Goal: Information Seeking & Learning: Check status

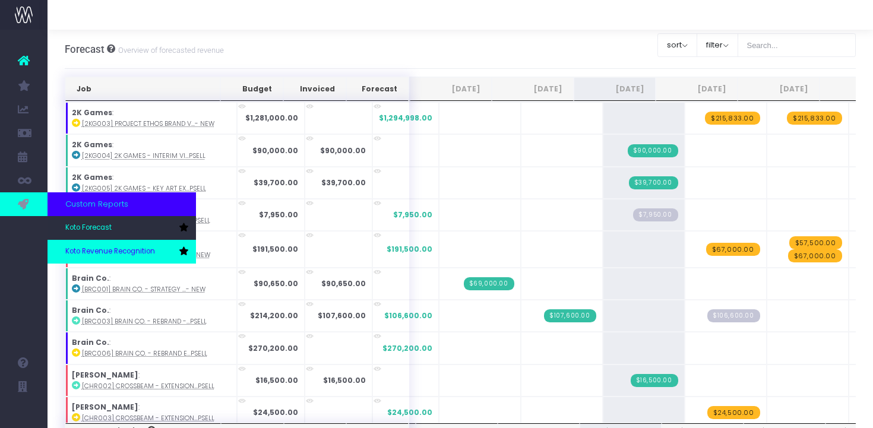
click at [87, 249] on span "Koto Revenue Recognition" at bounding box center [110, 251] width 90 height 11
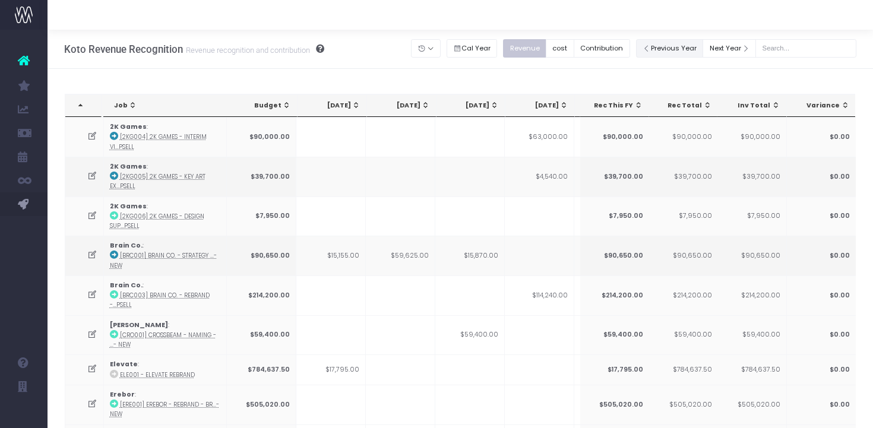
click at [684, 45] on button "Previous Year" at bounding box center [670, 48] width 68 height 18
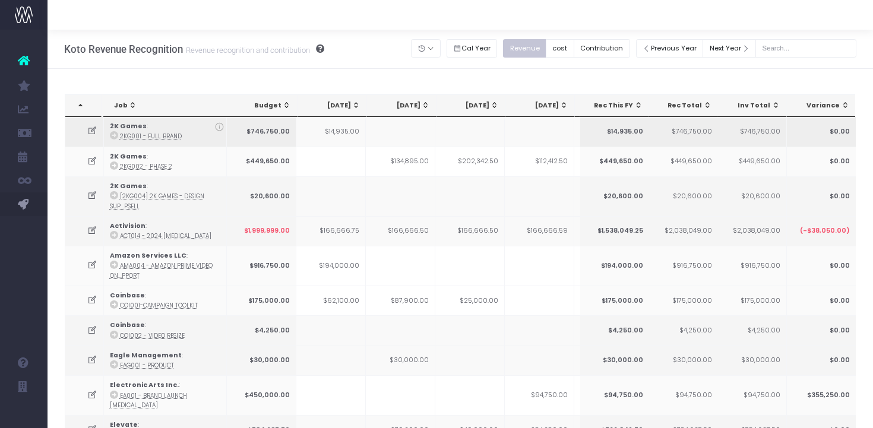
click at [93, 132] on icon at bounding box center [92, 131] width 10 height 10
type textarea "10% in December then 30% in Jan, 30% Feb, 30% March ([PERSON_NAME] confirm [DAT…"
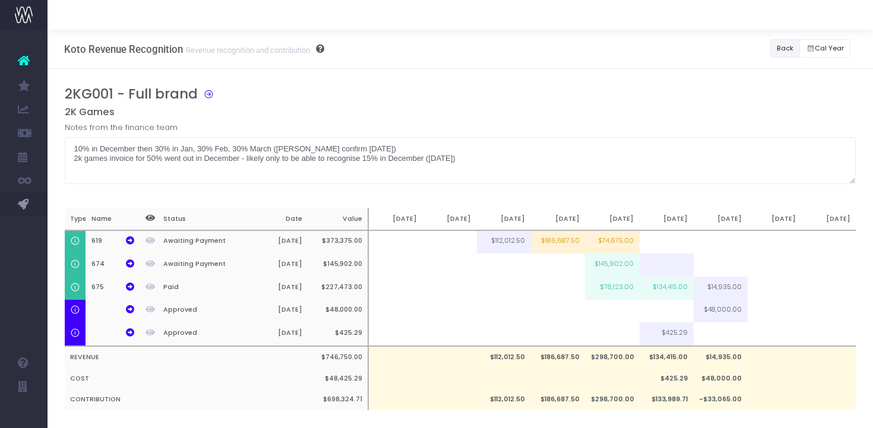
click at [779, 54] on button "Back" at bounding box center [785, 48] width 30 height 18
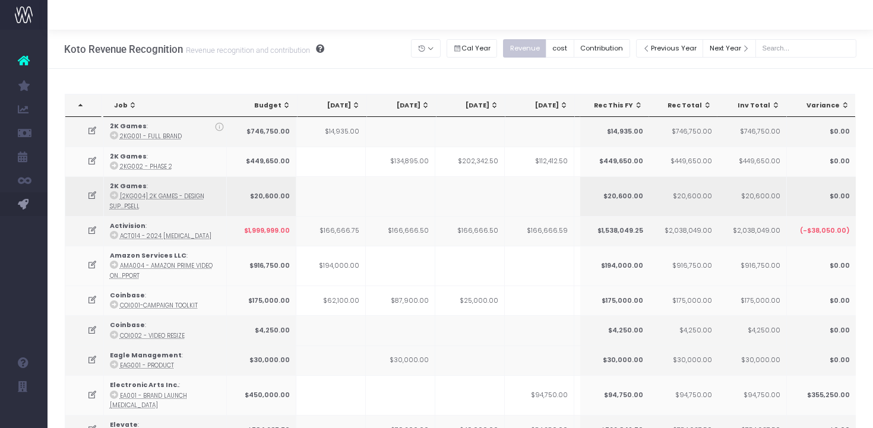
click at [377, 191] on td at bounding box center [400, 196] width 69 height 40
click at [89, 231] on icon at bounding box center [92, 231] width 10 height 10
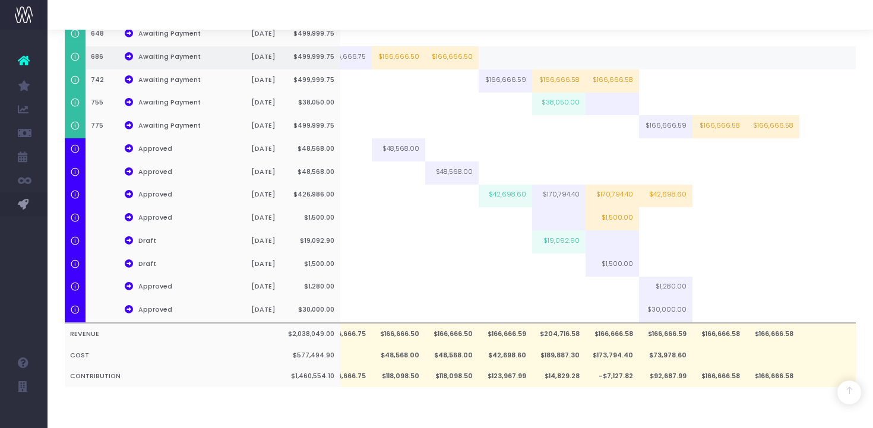
scroll to position [0, 422]
click at [128, 190] on icon at bounding box center [129, 194] width 8 height 8
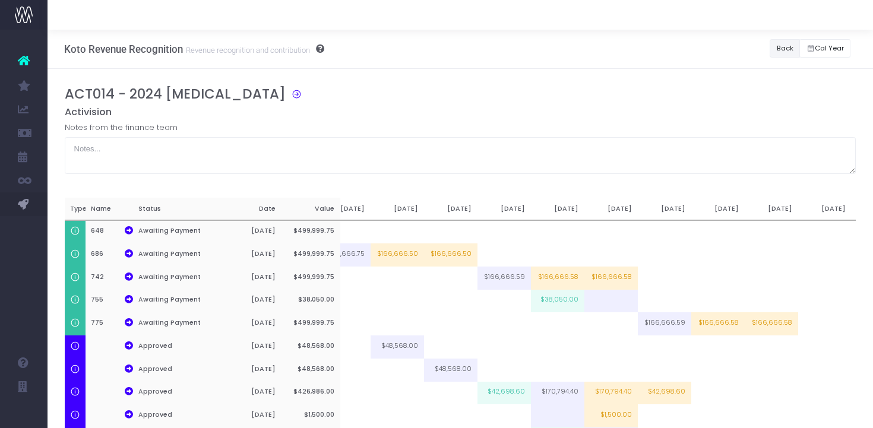
click at [777, 45] on button "Back" at bounding box center [785, 48] width 30 height 18
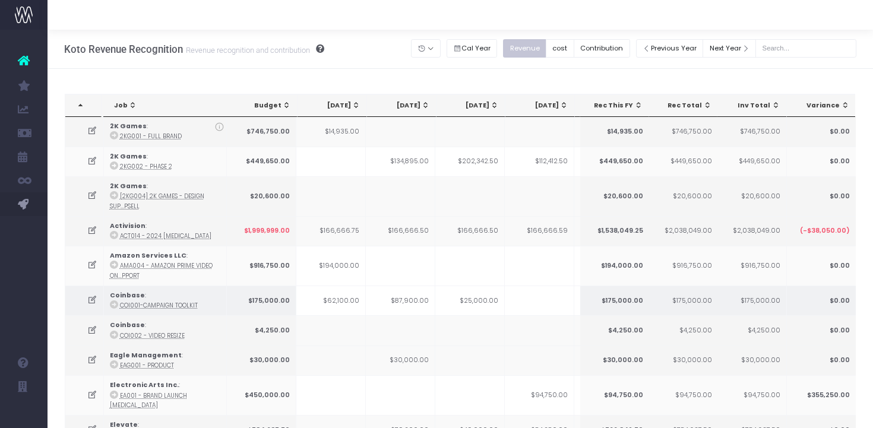
click at [93, 301] on icon at bounding box center [92, 300] width 10 height 10
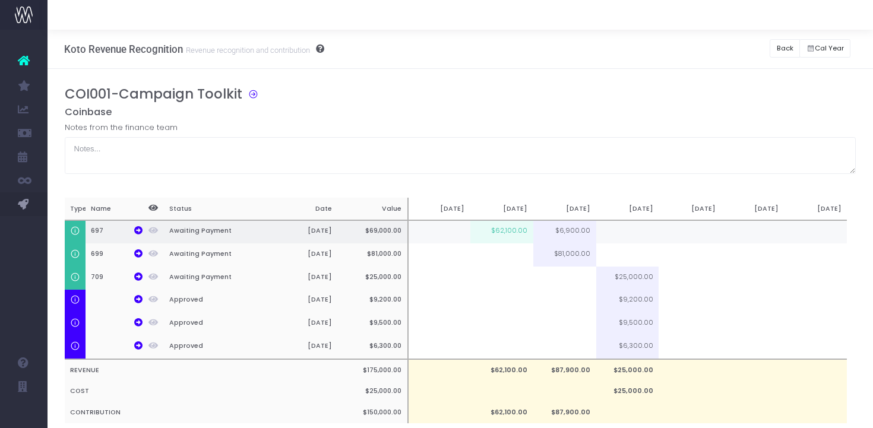
scroll to position [0, 9]
click at [765, 46] on div "Koto Revenue Recognition Revenue recognition and contribution Back Hide history…" at bounding box center [460, 49] width 825 height 39
click at [779, 46] on button "Back" at bounding box center [785, 48] width 30 height 18
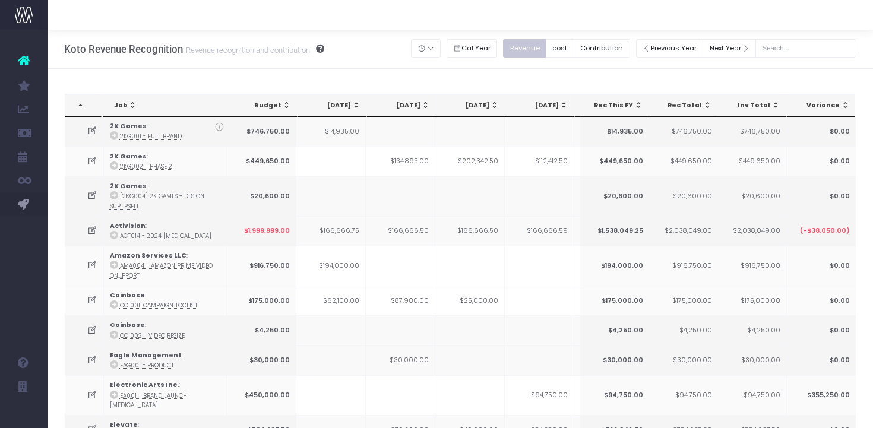
scroll to position [258, 0]
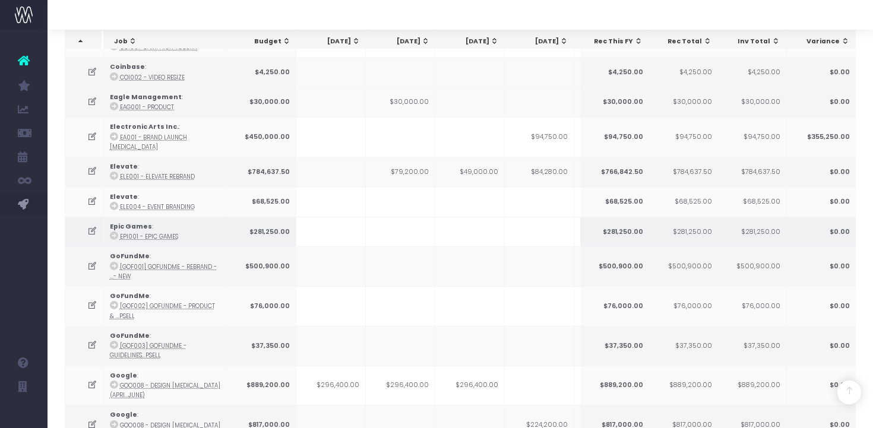
click at [89, 226] on icon at bounding box center [92, 231] width 10 height 10
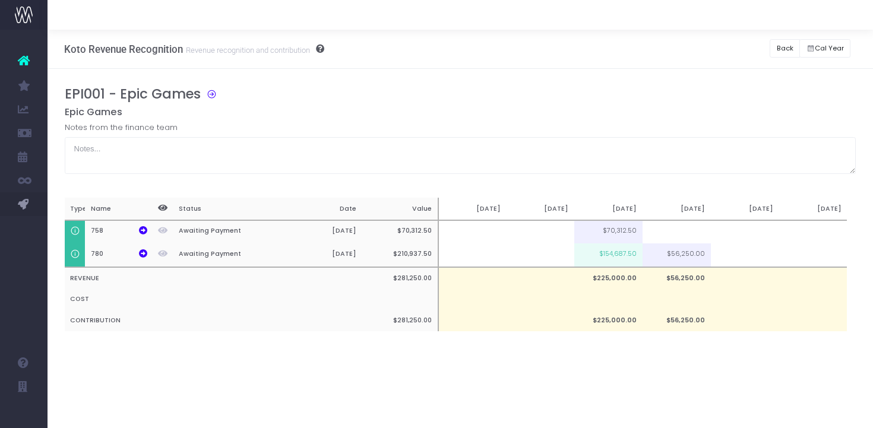
scroll to position [0, 0]
click at [781, 39] on button "Back" at bounding box center [785, 48] width 30 height 18
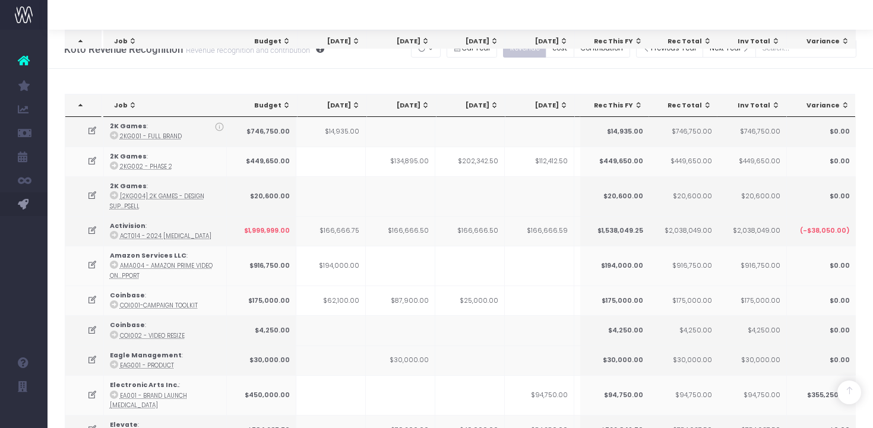
scroll to position [416, 0]
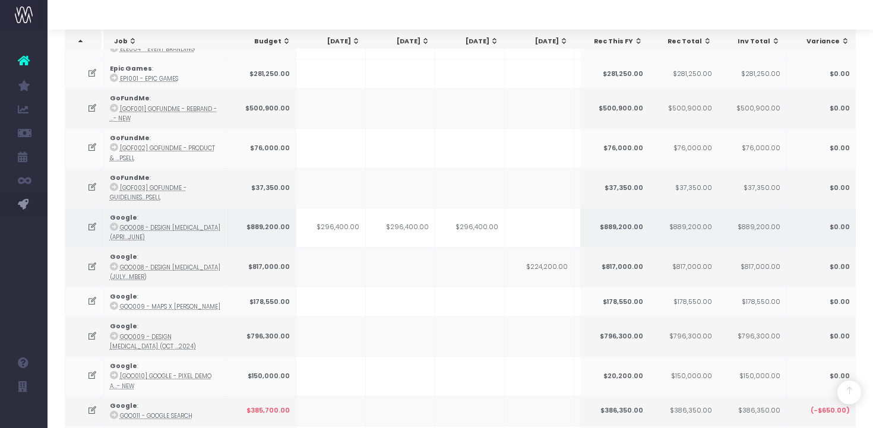
click at [89, 222] on icon at bounding box center [92, 227] width 10 height 10
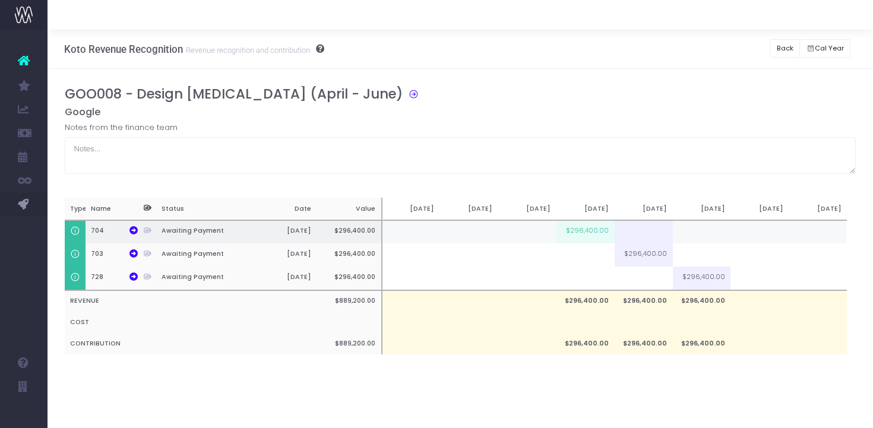
scroll to position [0, 0]
click at [96, 274] on th "728" at bounding box center [115, 279] width 58 height 24
copy th "728"
click at [787, 46] on button "Back" at bounding box center [785, 48] width 30 height 18
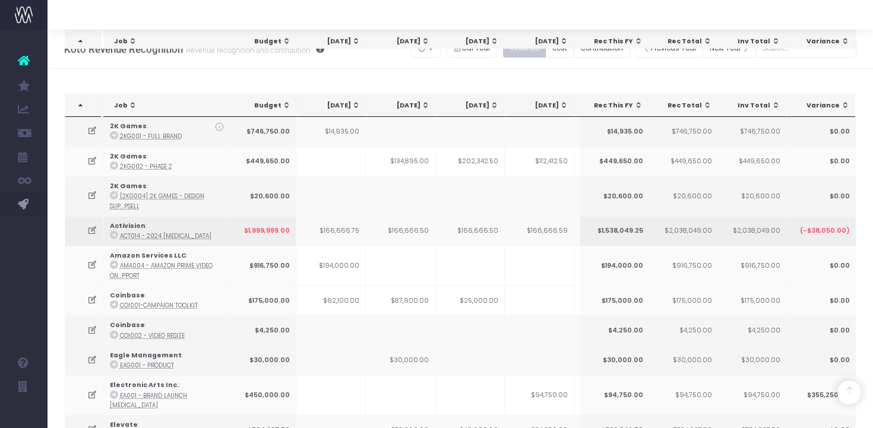
scroll to position [416, 0]
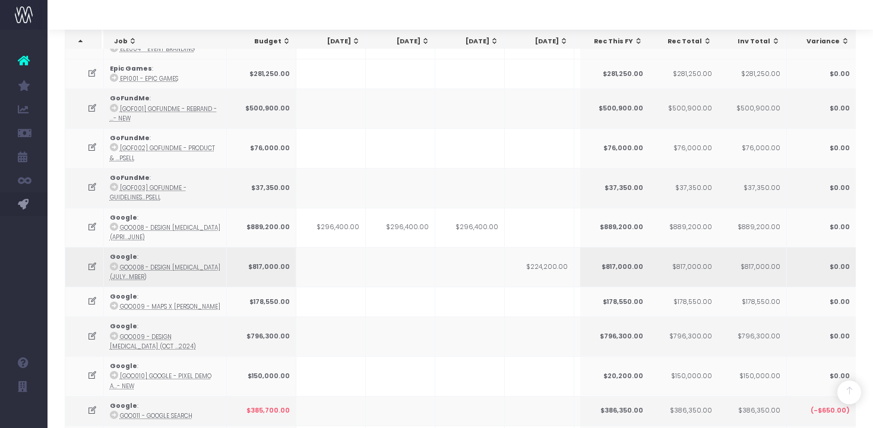
click at [96, 262] on icon at bounding box center [92, 267] width 10 height 10
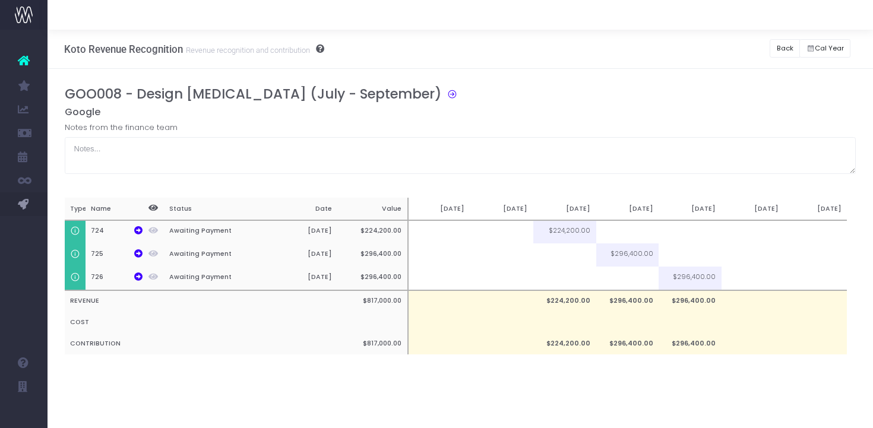
scroll to position [0, 0]
drag, startPoint x: 91, startPoint y: 277, endPoint x: 102, endPoint y: 277, distance: 11.3
click at [102, 277] on th "726" at bounding box center [117, 279] width 63 height 24
copy th "726"
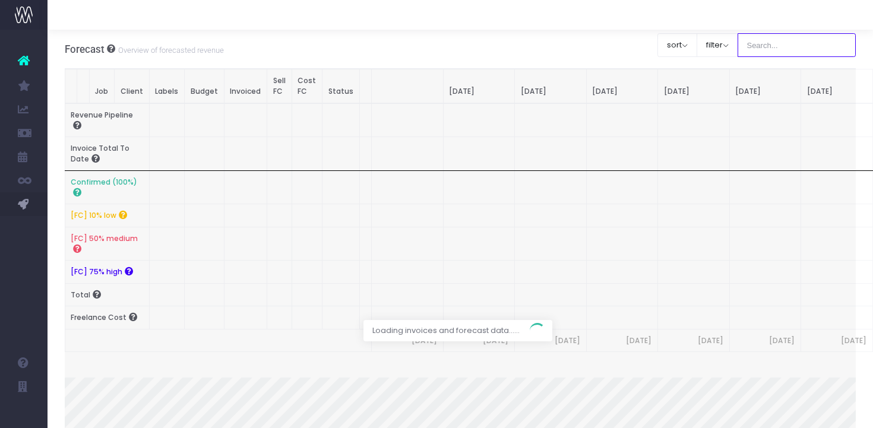
click at [789, 46] on input "text" at bounding box center [797, 45] width 119 height 24
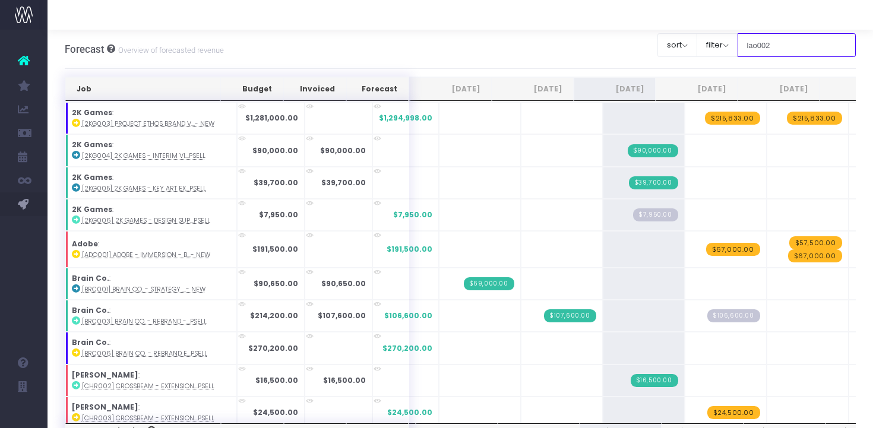
type input "lao002"
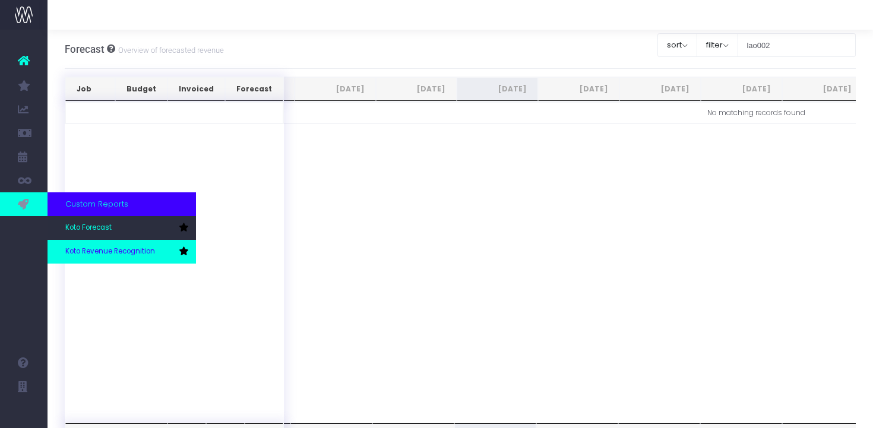
click at [85, 246] on span "Koto Revenue Recognition" at bounding box center [110, 251] width 90 height 11
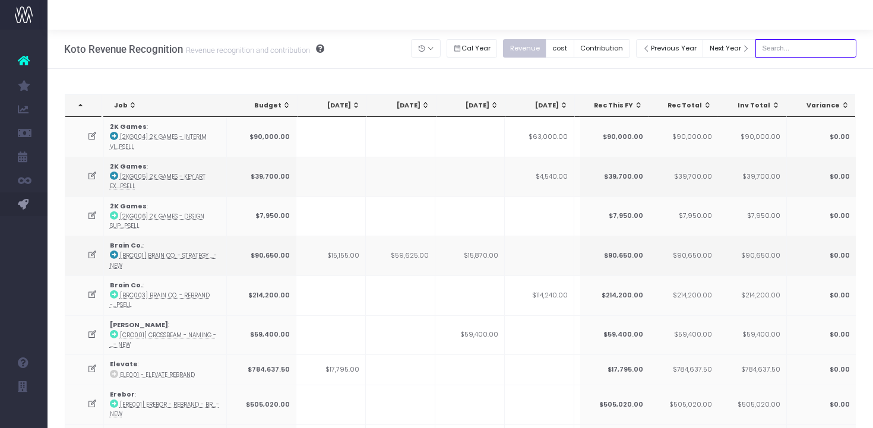
click at [808, 55] on input "text" at bounding box center [805, 48] width 101 height 18
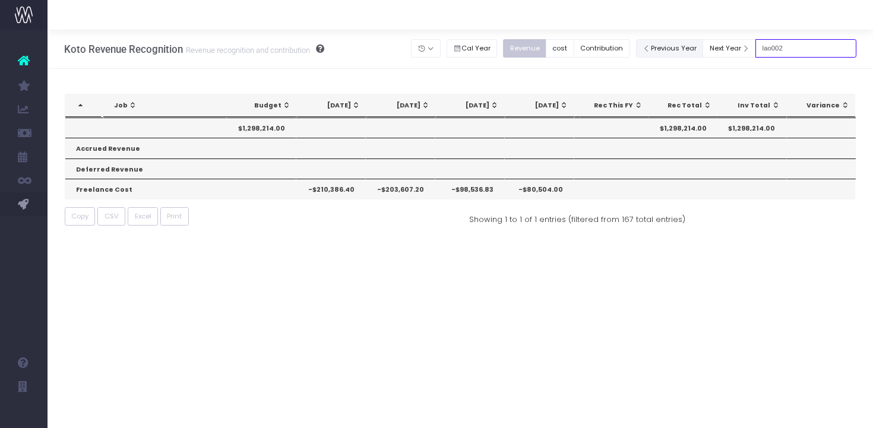
type input "lao002"
click at [676, 46] on button "Previous Year" at bounding box center [670, 48] width 68 height 18
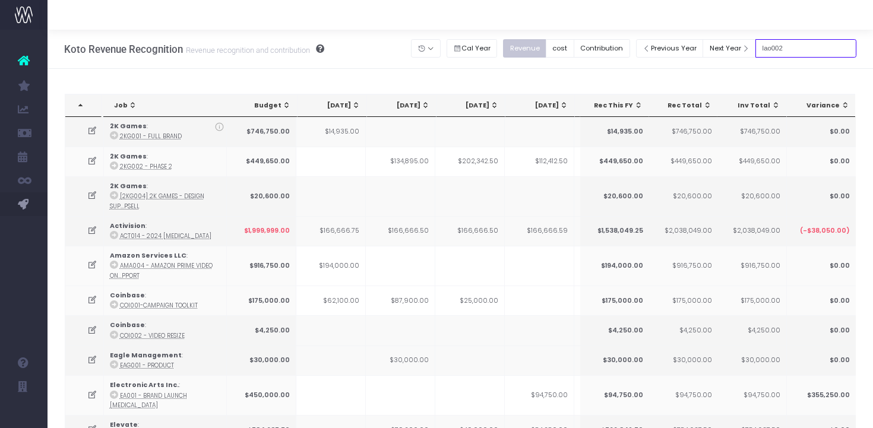
click at [811, 46] on input "lao002" at bounding box center [805, 48] width 101 height 18
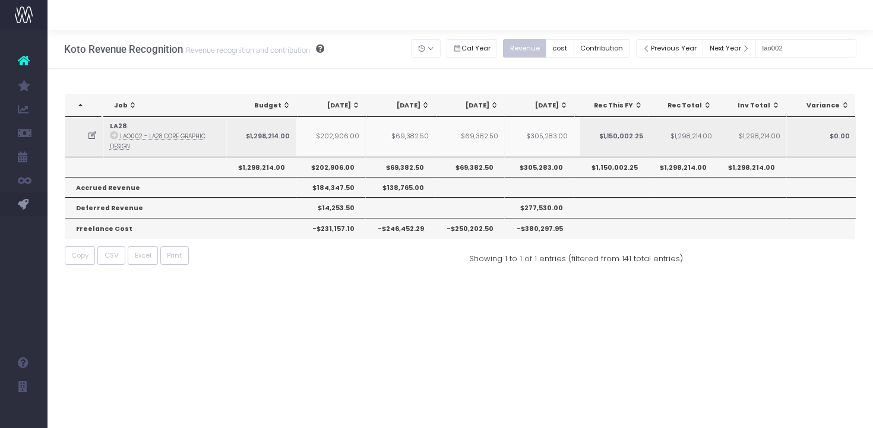
click at [94, 135] on icon at bounding box center [92, 136] width 10 height 10
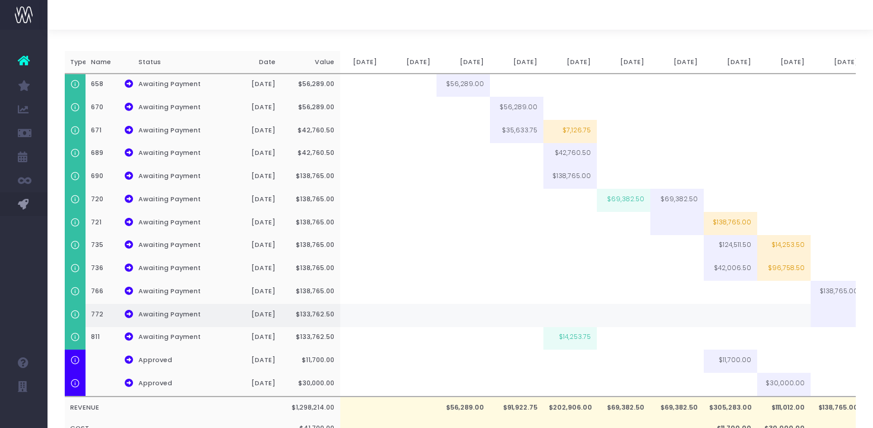
scroll to position [146, 0]
click at [127, 341] on icon at bounding box center [129, 337] width 8 height 8
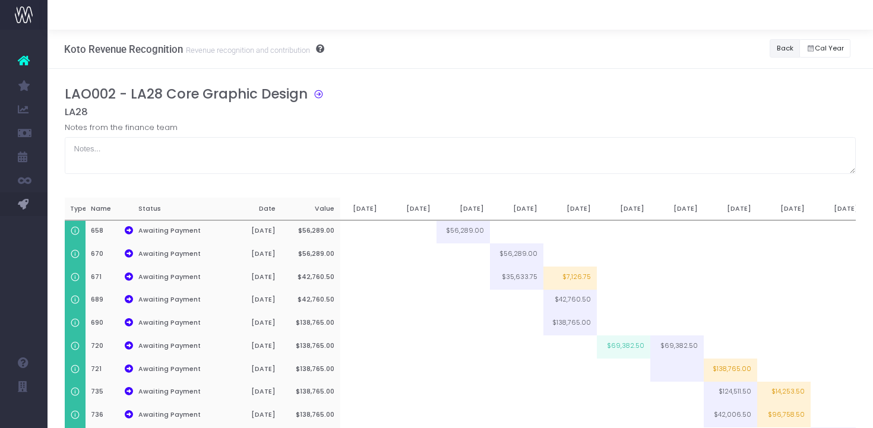
click at [770, 46] on button "Back" at bounding box center [785, 48] width 30 height 18
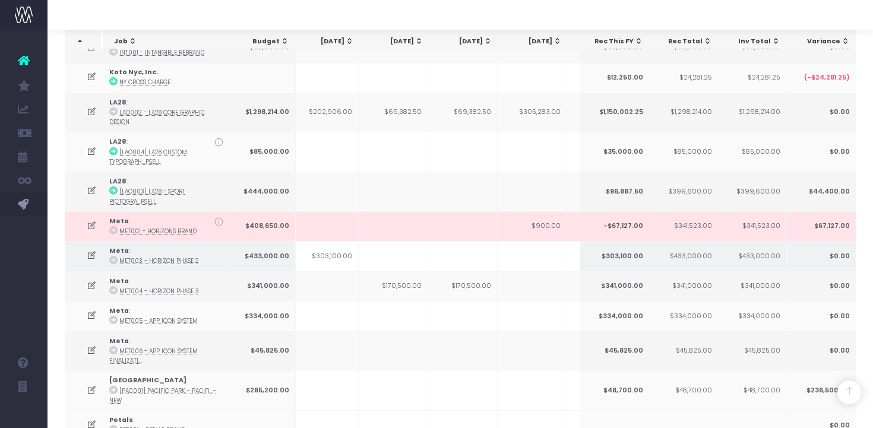
scroll to position [0, 7]
click at [93, 251] on icon at bounding box center [92, 256] width 10 height 10
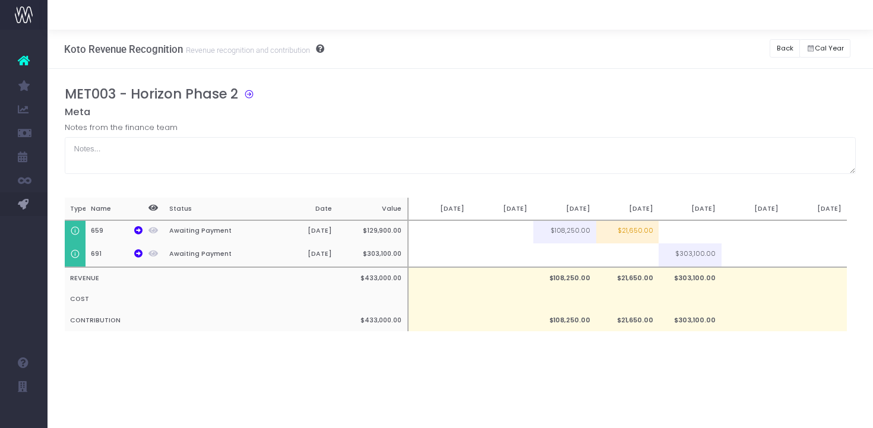
scroll to position [0, 9]
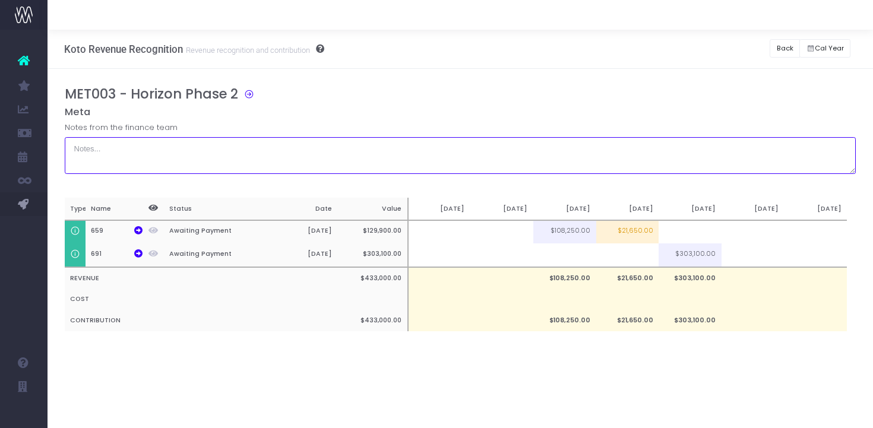
click at [692, 164] on textarea at bounding box center [461, 155] width 792 height 37
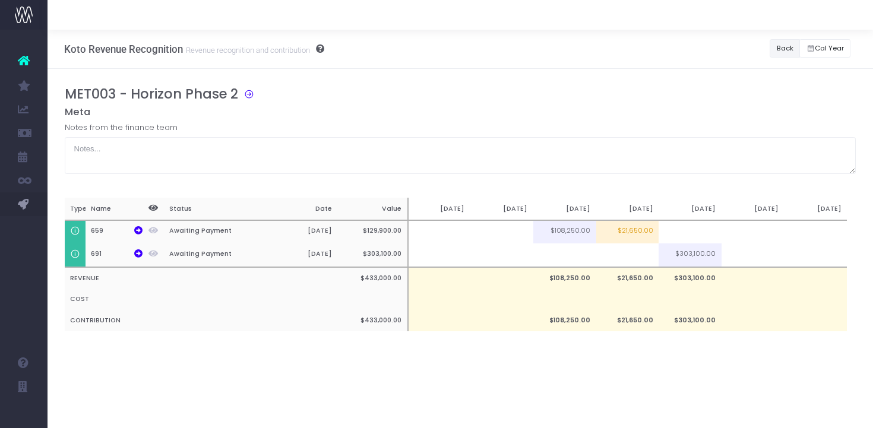
click at [784, 49] on button "Back" at bounding box center [785, 48] width 30 height 18
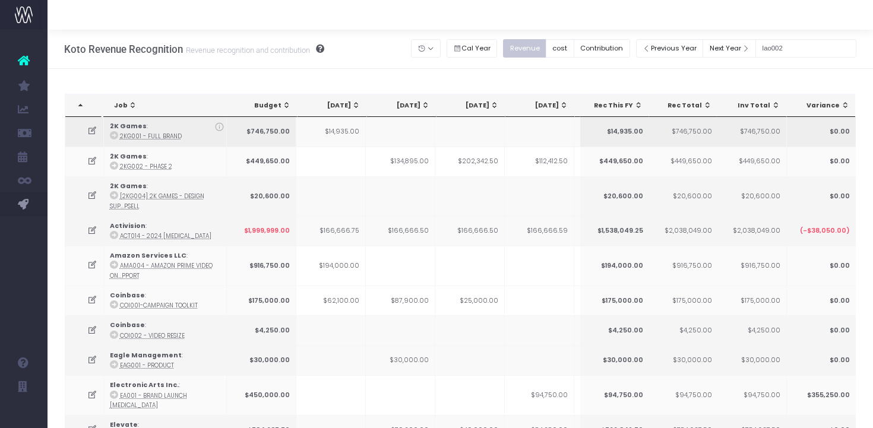
scroll to position [889, 0]
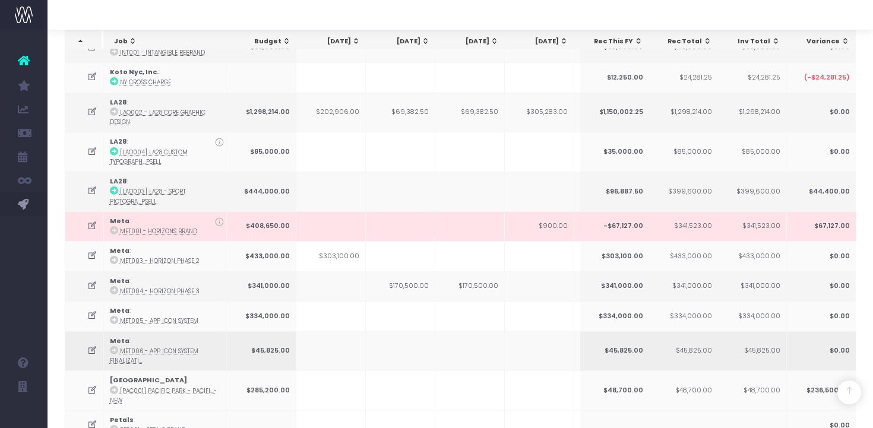
click at [91, 346] on icon at bounding box center [92, 351] width 10 height 10
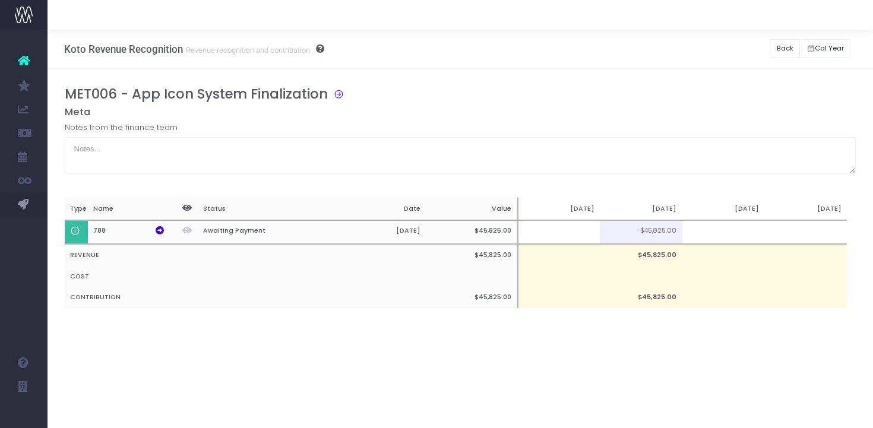
scroll to position [0, 0]
